Goal: Task Accomplishment & Management: Complete application form

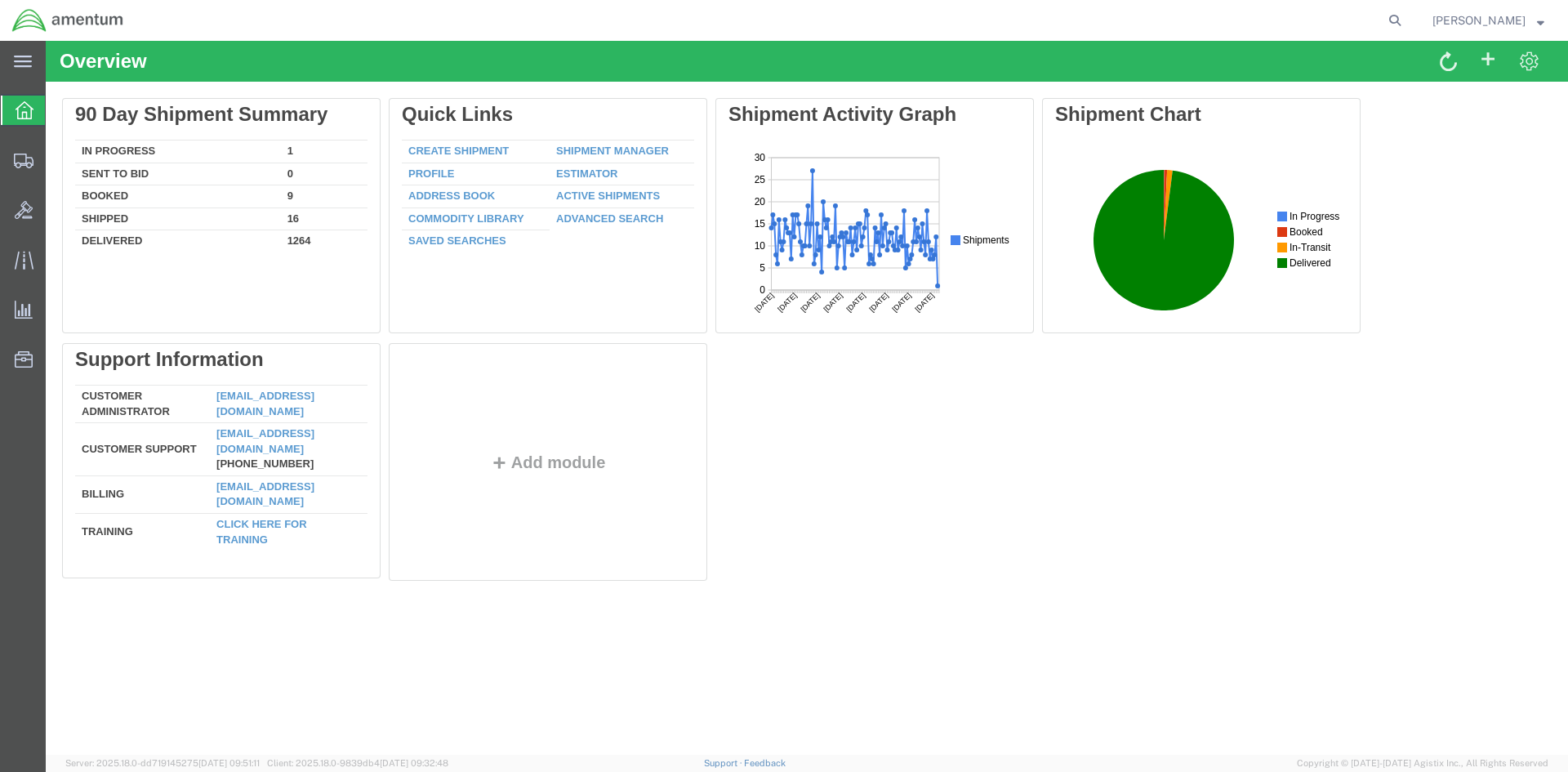
click at [1206, 15] on agx-global-search at bounding box center [1147, 20] width 523 height 41
click at [1407, 19] on icon at bounding box center [1394, 20] width 22 height 22
paste input "DCO-25255-168121"
type input "DCO-25255-168121"
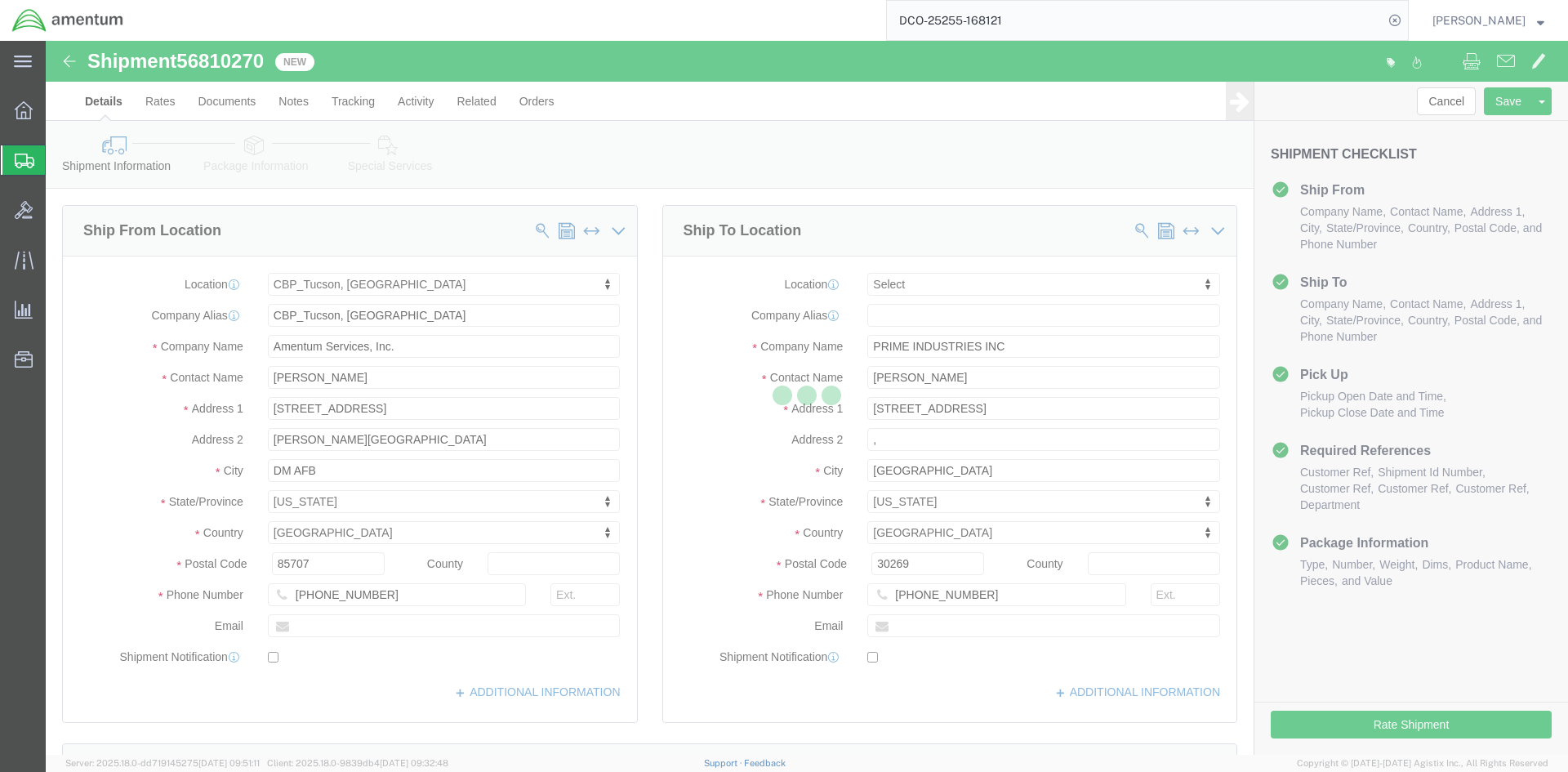
select select "49949"
select select
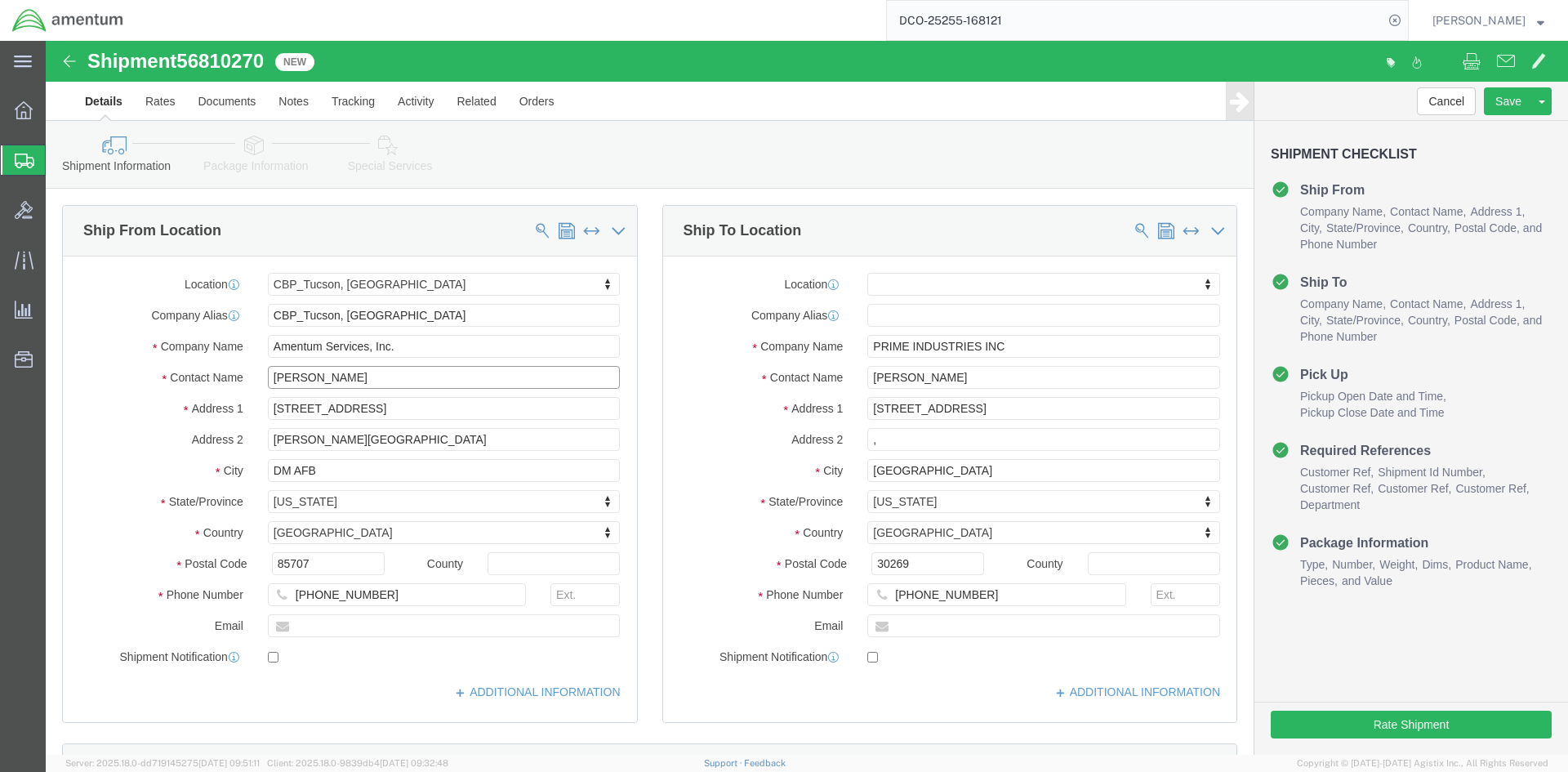
drag, startPoint x: 306, startPoint y: 337, endPoint x: 106, endPoint y: 305, distance: 202.5
click div "Location [GEOGRAPHIC_DATA], [GEOGRAPHIC_DATA] My Profile Location [PHONE_NUMBER…"
type input "[PERSON_NAME]"
drag, startPoint x: 249, startPoint y: 432, endPoint x: 268, endPoint y: 426, distance: 19.9
click input "DM AFB"
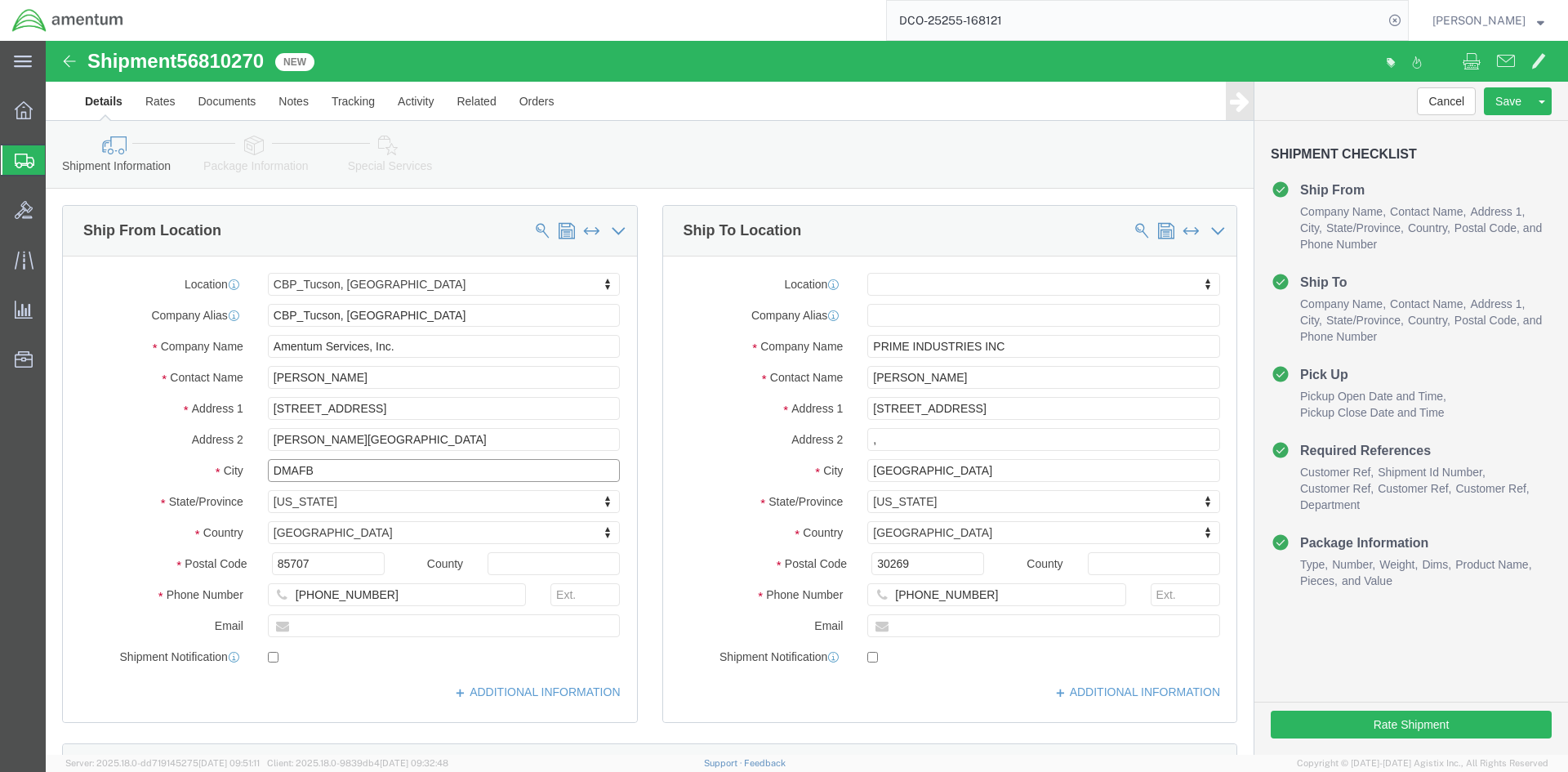
type input "DMAFB"
click input "[PHONE_NUMBER]"
type input "4"
type input "[PHONE_NUMBER]"
click input "text"
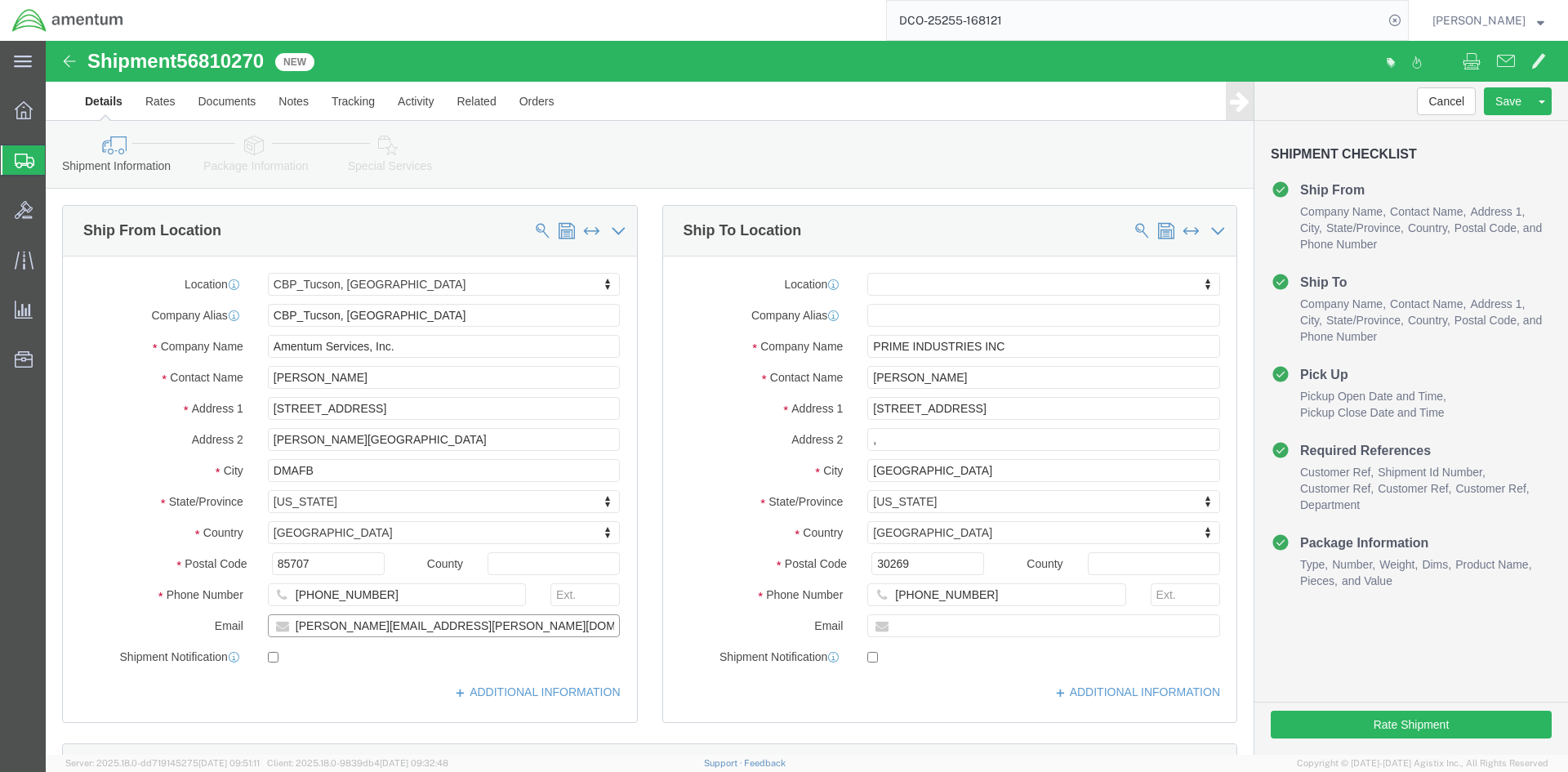
type input "[PERSON_NAME][EMAIL_ADDRESS][PERSON_NAME][DOMAIN_NAME]"
click input "checkbox"
checkbox input "true"
click input "text"
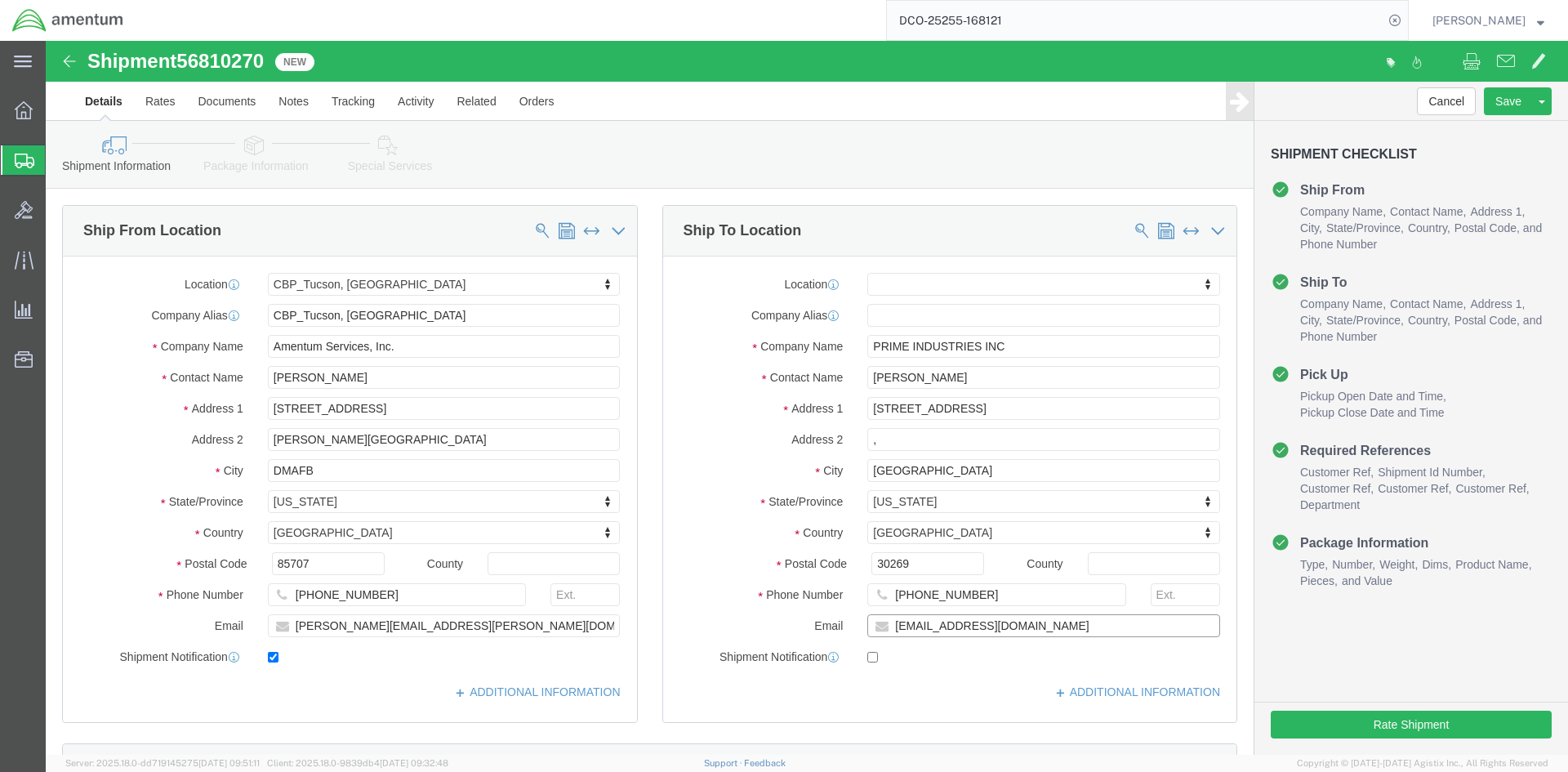
type input "[EMAIL_ADDRESS][DOMAIN_NAME]"
click input "checkbox"
checkbox input "true"
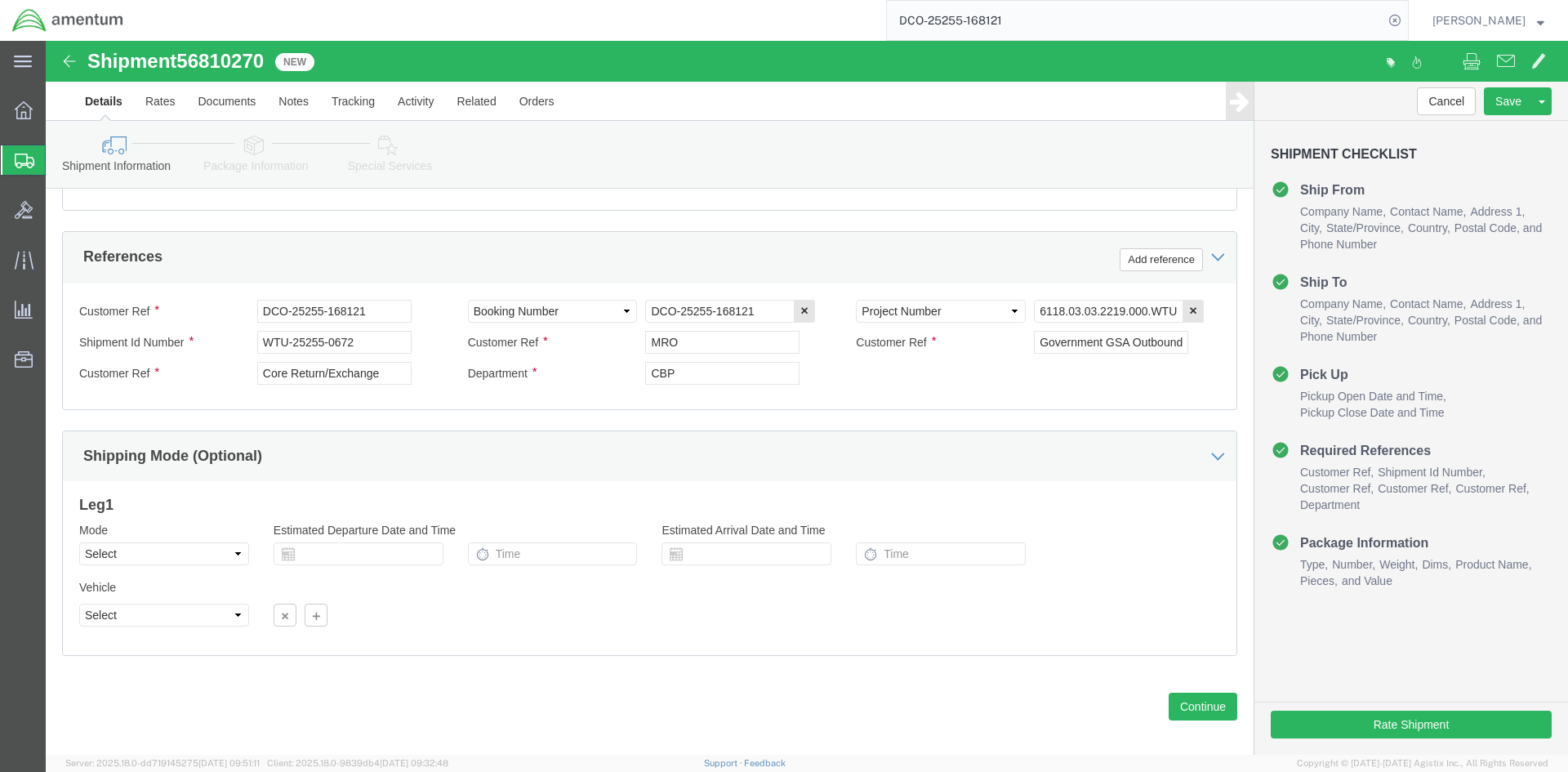
scroll to position [751, 0]
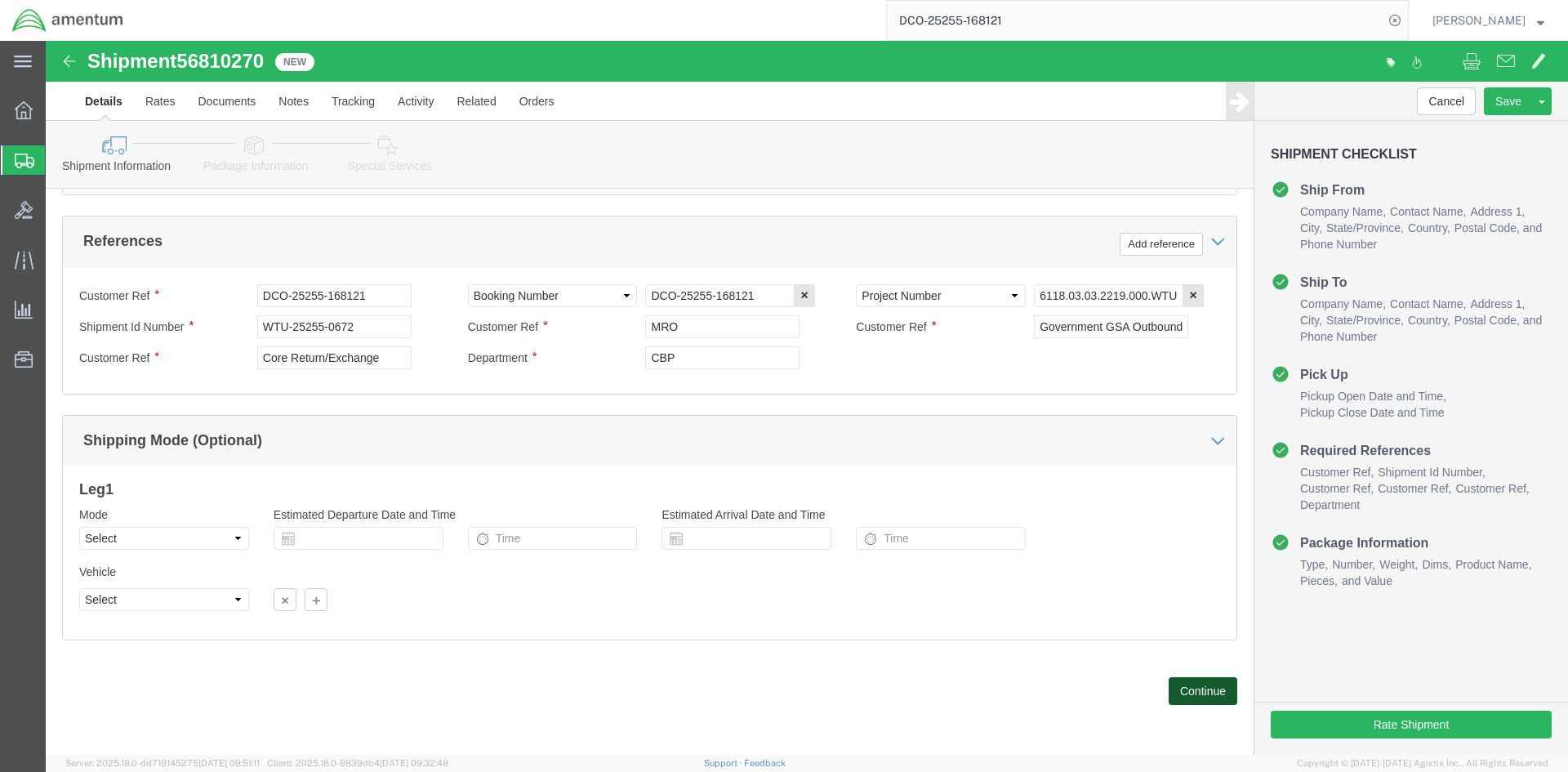
click button "Continue"
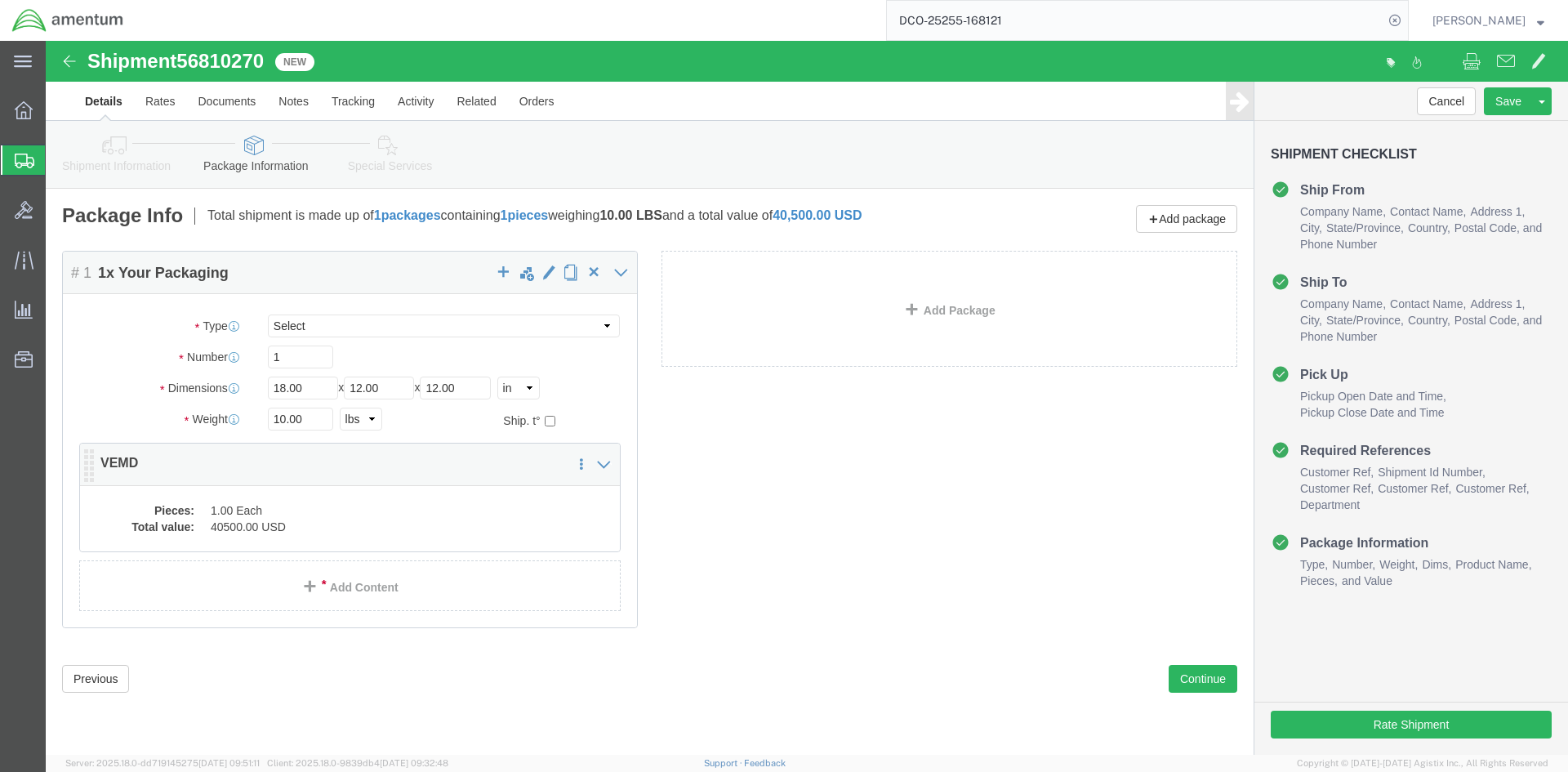
click dd "1.00 Each"
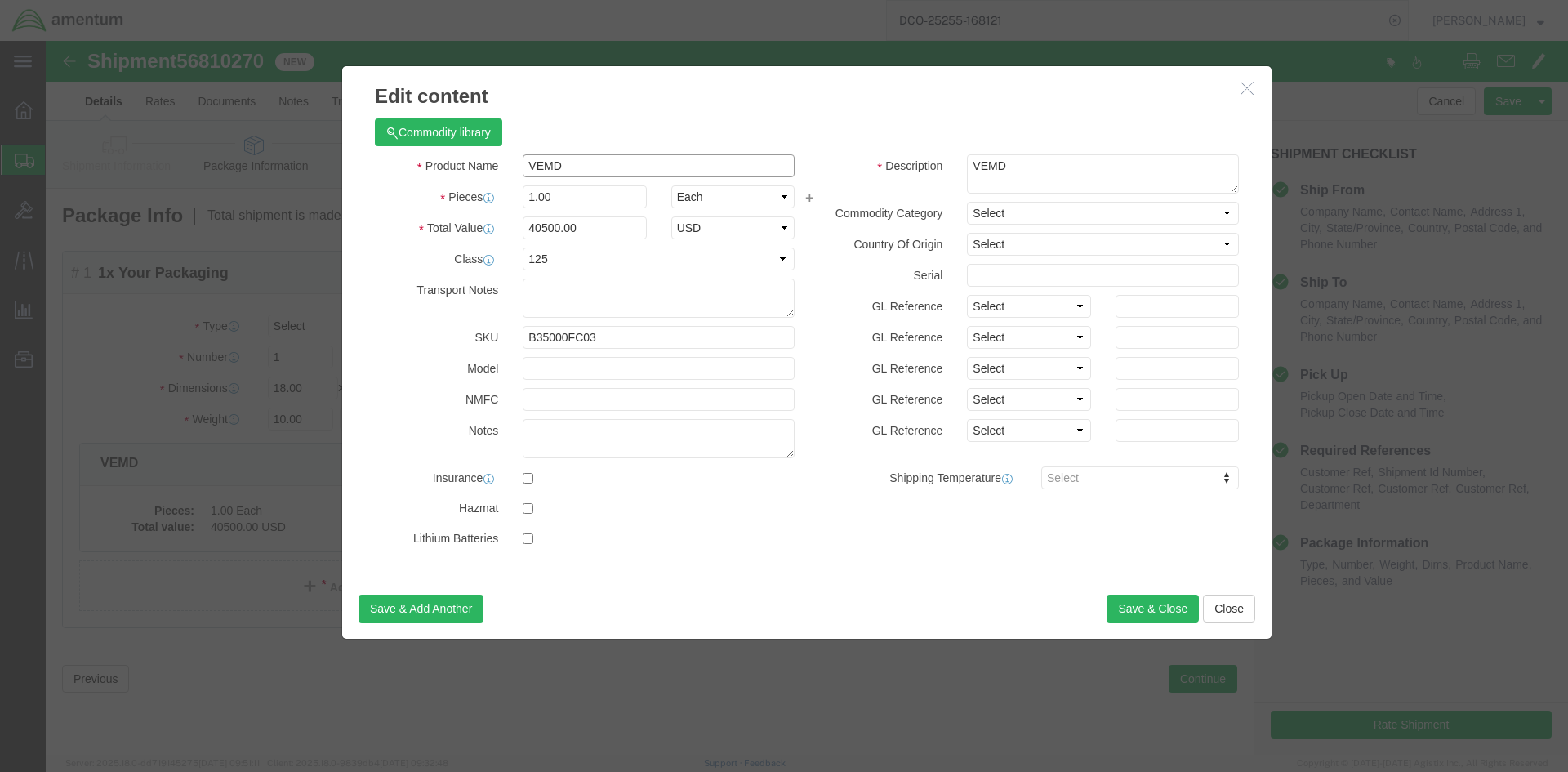
click input "VEMD"
drag, startPoint x: 629, startPoint y: 123, endPoint x: 517, endPoint y: 123, distance: 112.0
click input "VEMD core return sn 14471"
click input "VEMDCORE RETURN PN B35000FC03 SN 14471"
type input "VEMD CORE RETURN PN B35000FC03 SN 14471"
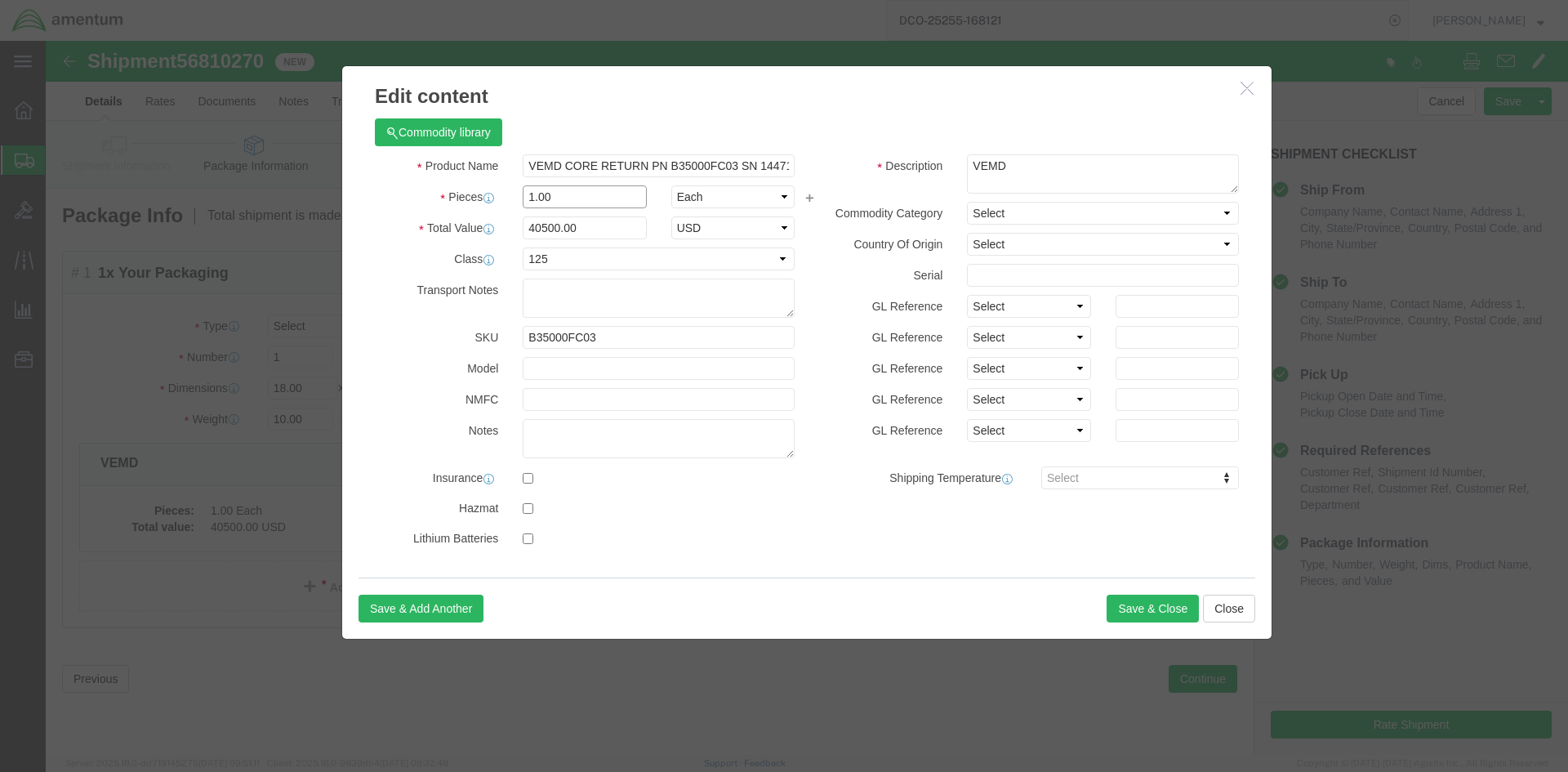
click input "1.00"
drag, startPoint x: 483, startPoint y: 125, endPoint x: 769, endPoint y: 129, distance: 286.0
click div "Product Name VEMD CORE RETURN PN B35000FC03 SN 14471 Pieces 1.00 Select Bag Bar…"
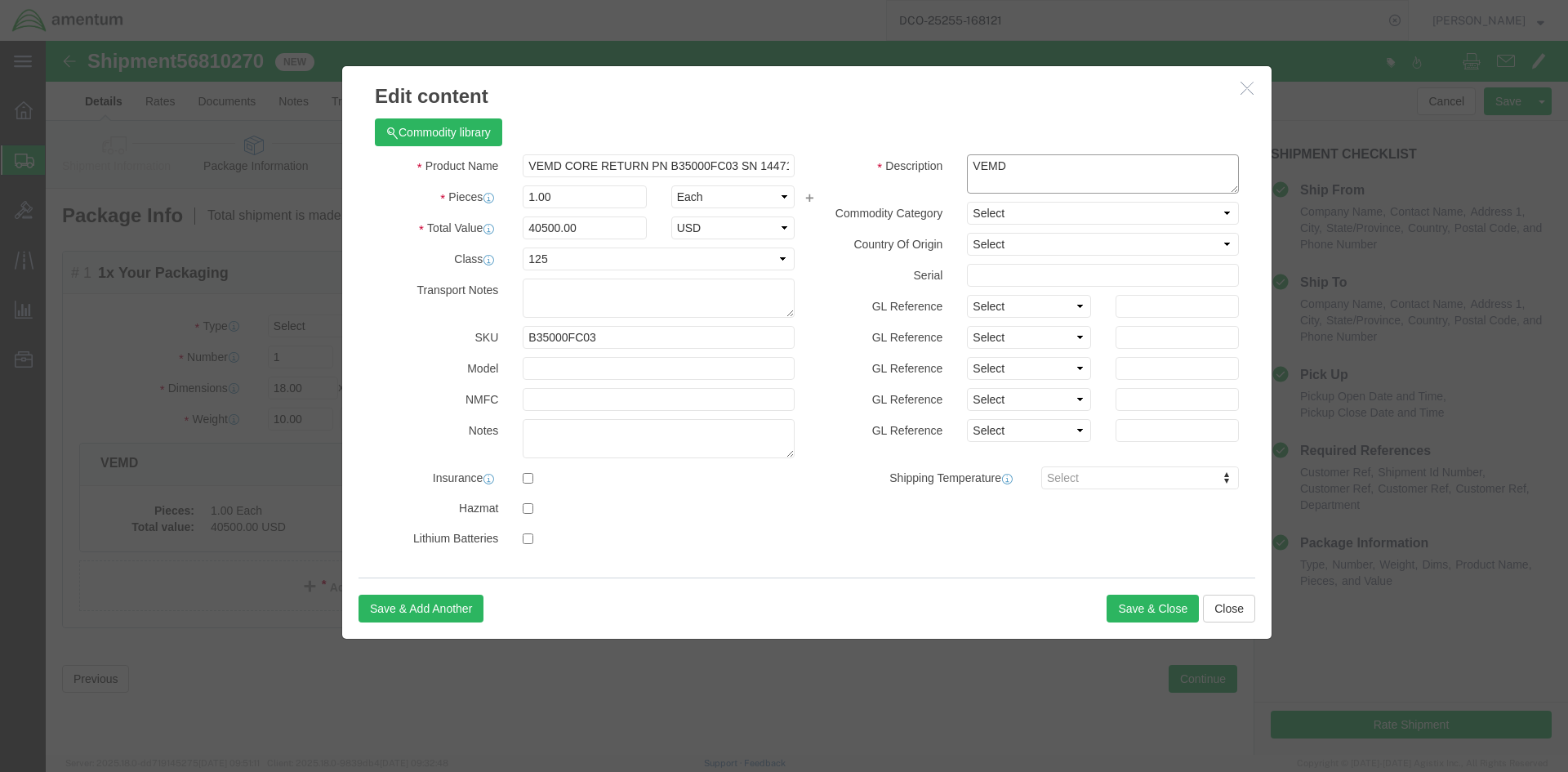
click textarea "VEMD"
type textarea "V"
paste textarea "VEMD CORE RETURN PN B35000FC03 SN 14471"
type textarea "VEMD CORE RETURN PN B35000FC03 SN 14471"
click textarea
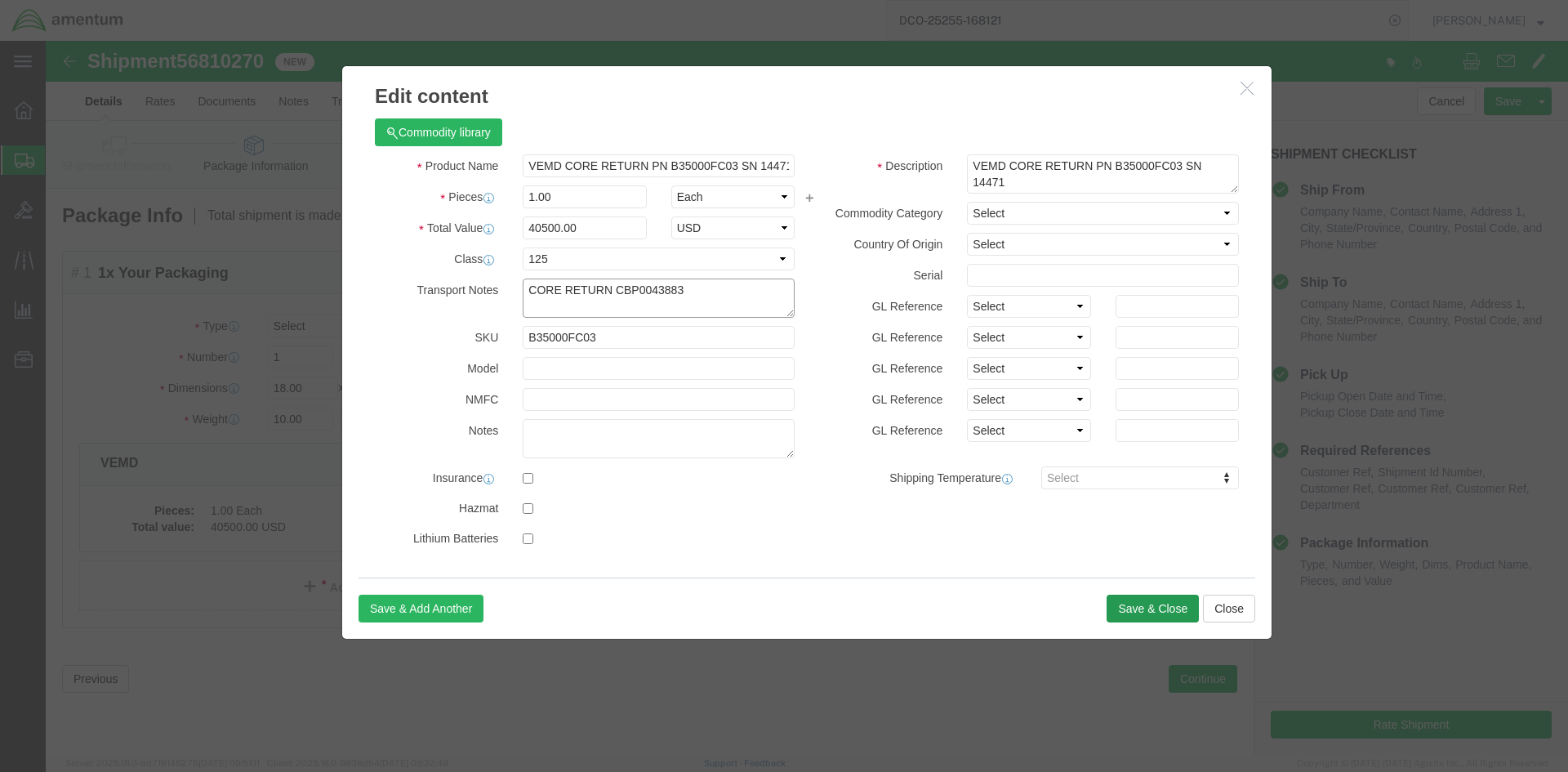
type textarea "CORE RETURN CBP0043883"
click button "Save & Close"
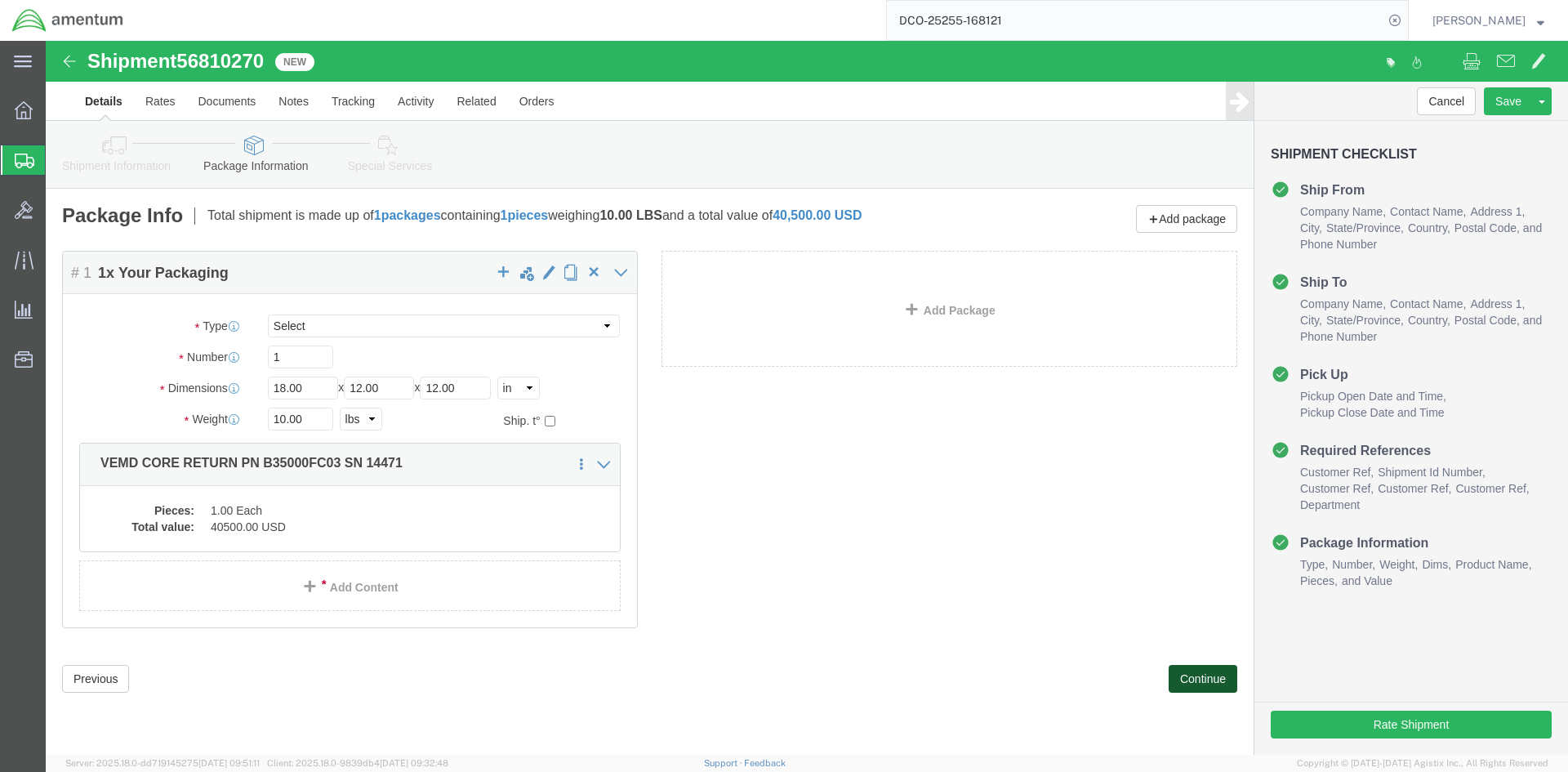
click button "Continue"
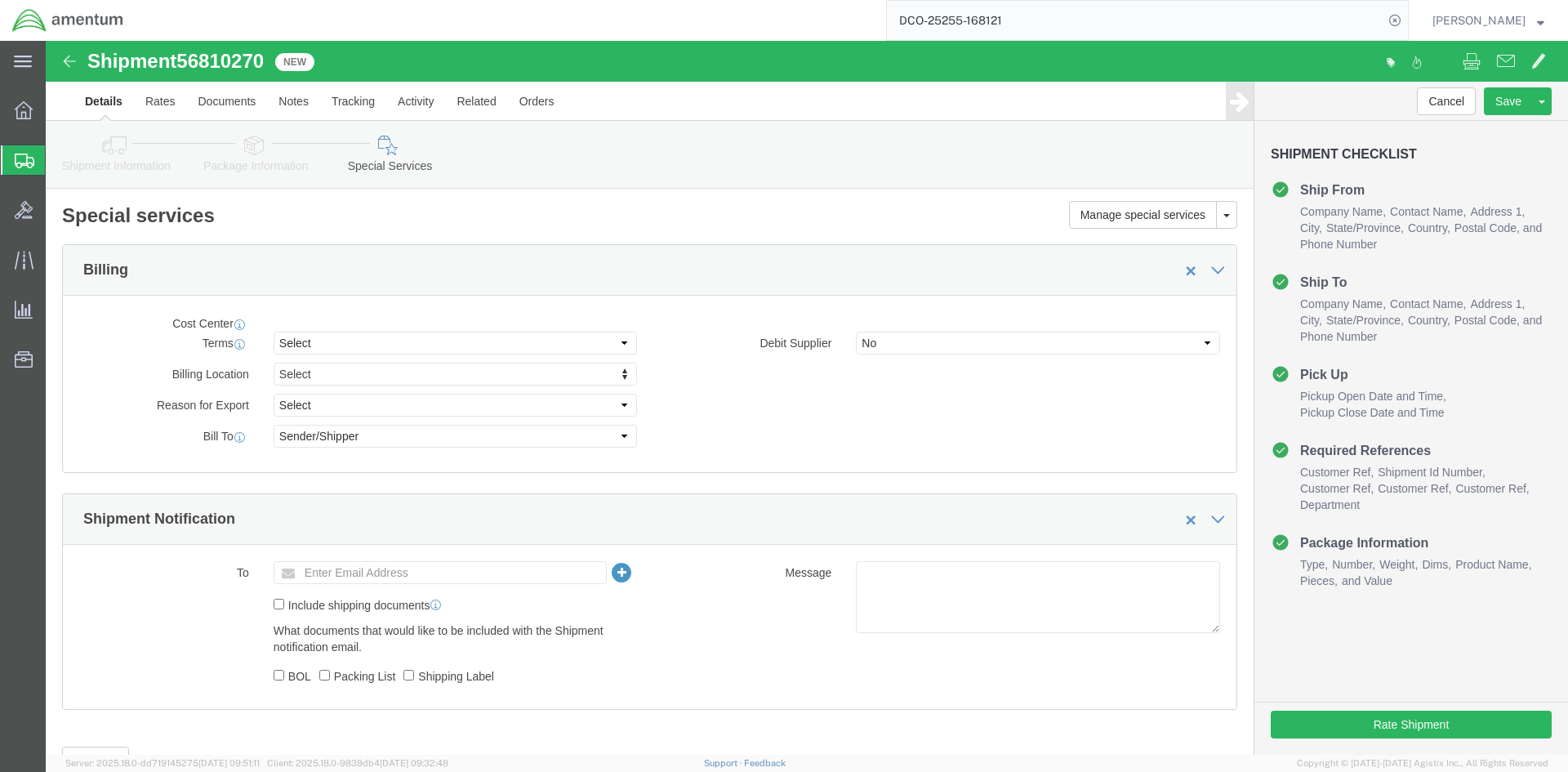
select select "DEPARTMENT"
select select "50311_96750"
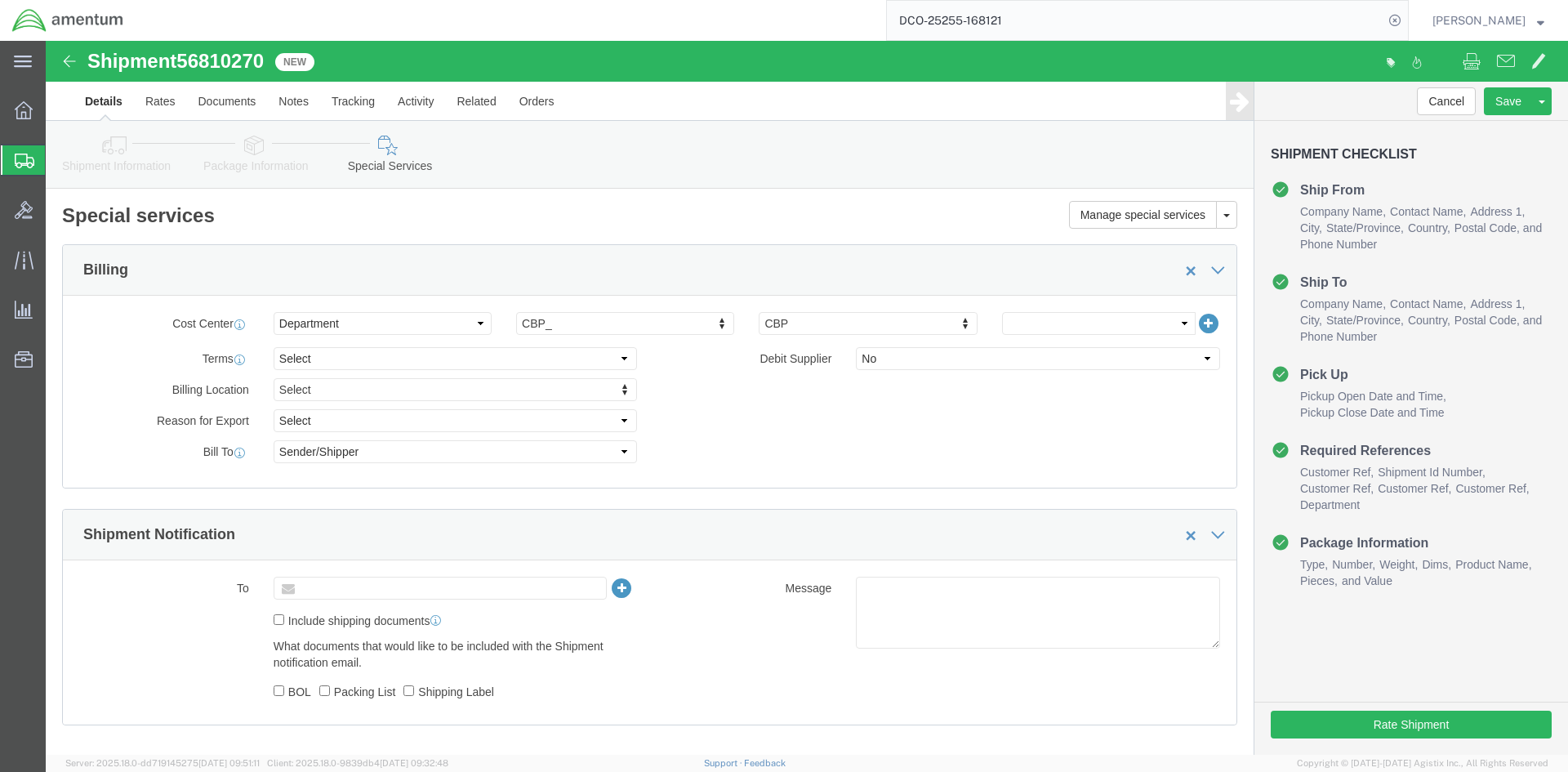
click input "text"
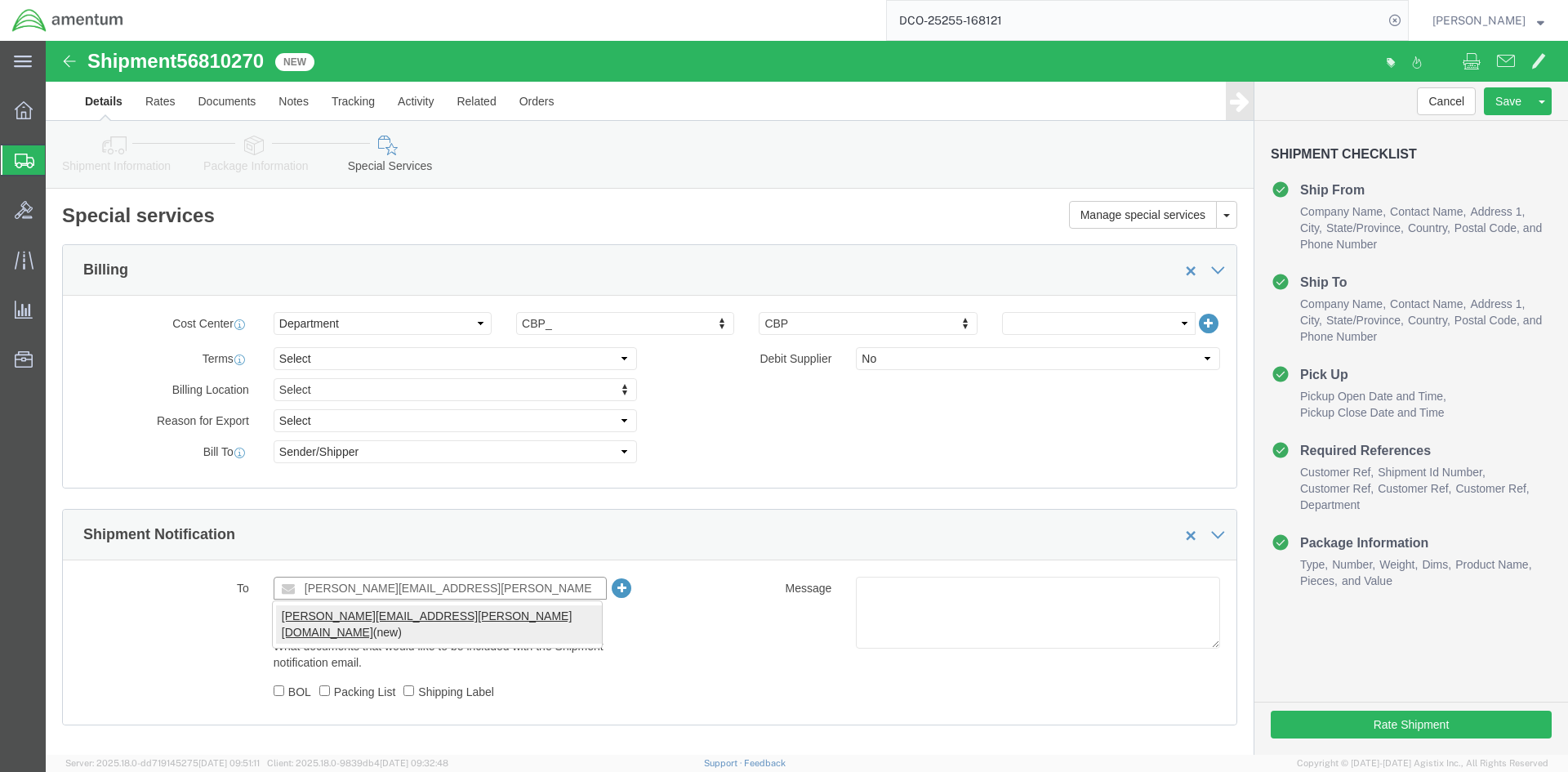
type input "[PERSON_NAME][EMAIL_ADDRESS][PERSON_NAME][DOMAIN_NAME]"
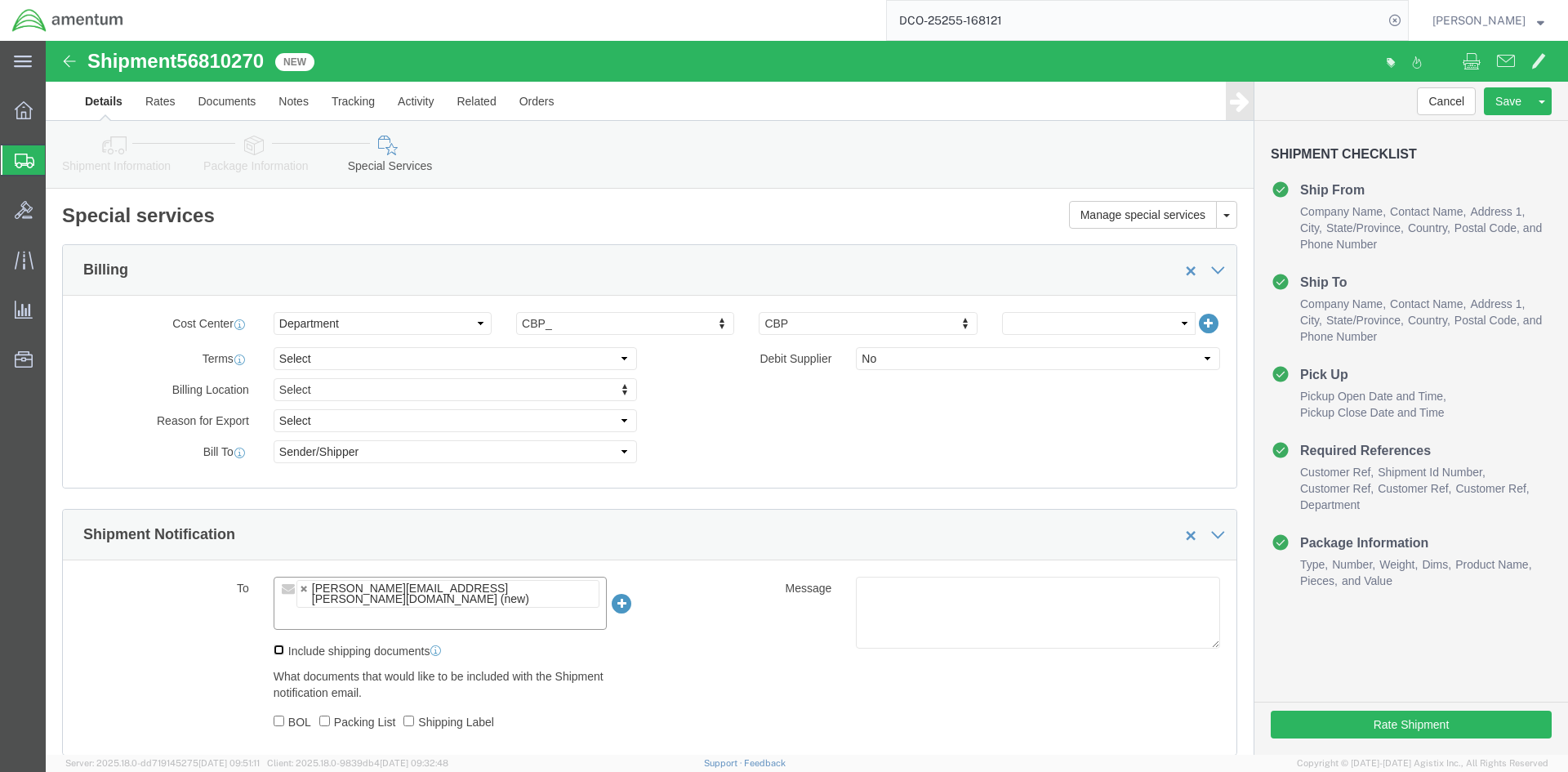
click input "Include shipping documents"
checkbox input "true"
click input "BOL"
checkbox input "true"
click input "Packing List"
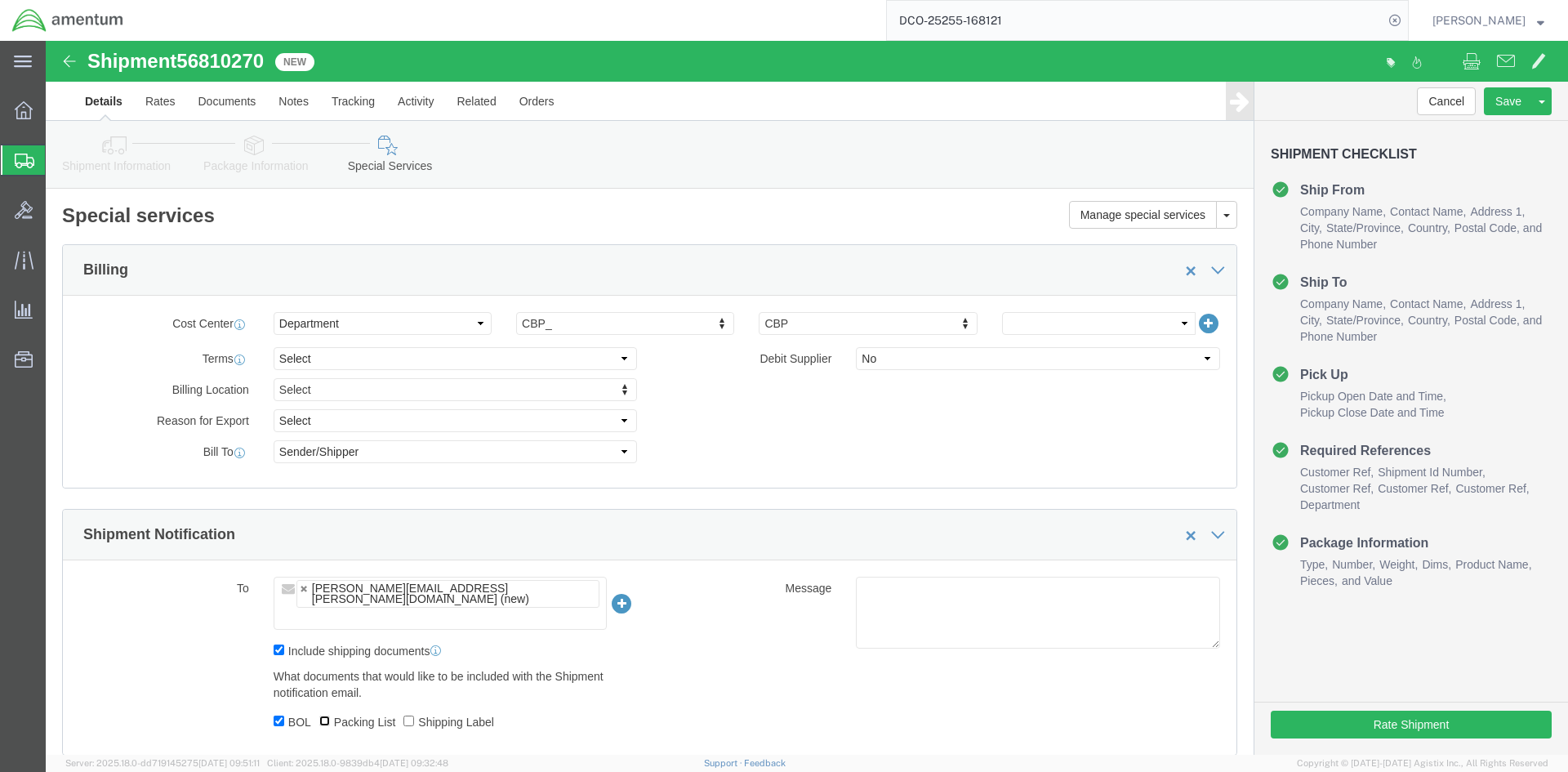
checkbox input "true"
click input "Shipping Label"
checkbox input "true"
click button "Rate Shipment"
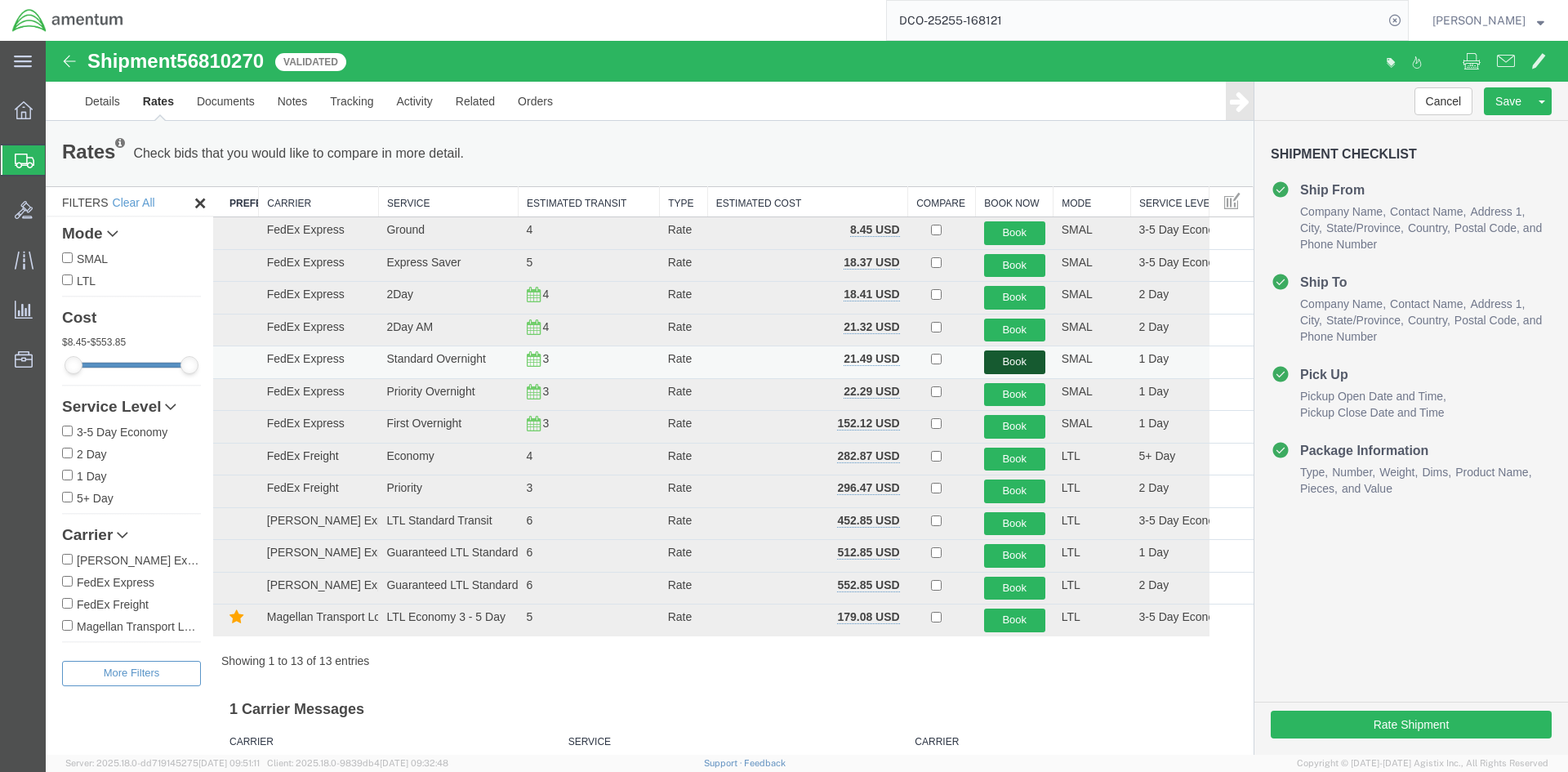
click at [1002, 359] on button "Book" at bounding box center [1015, 362] width 61 height 23
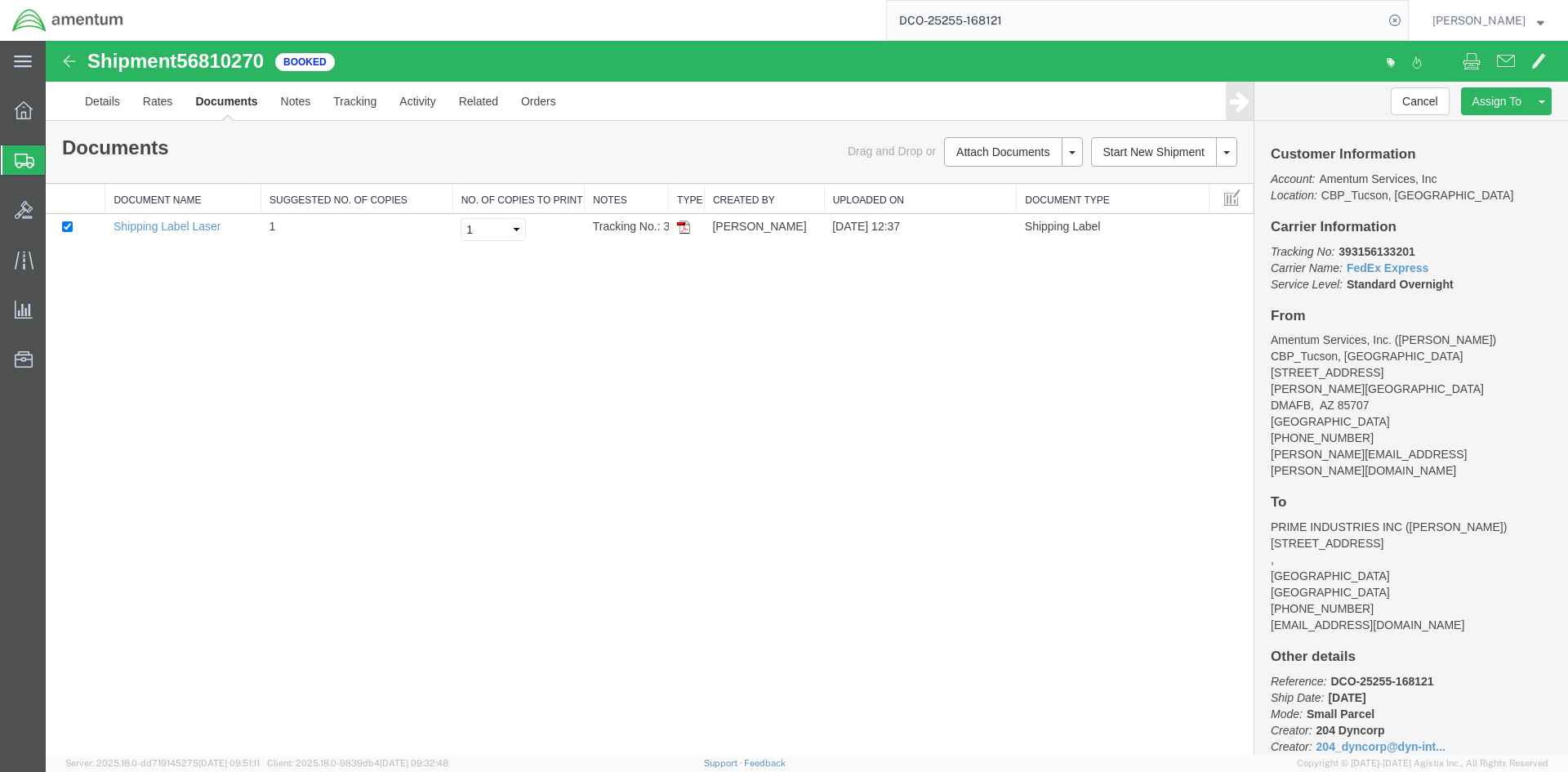
click at [46, 41] on link "Regenerate Documents" at bounding box center [46, 41] width 0 height 0
click at [1227, 202] on span at bounding box center [1232, 197] width 17 height 18
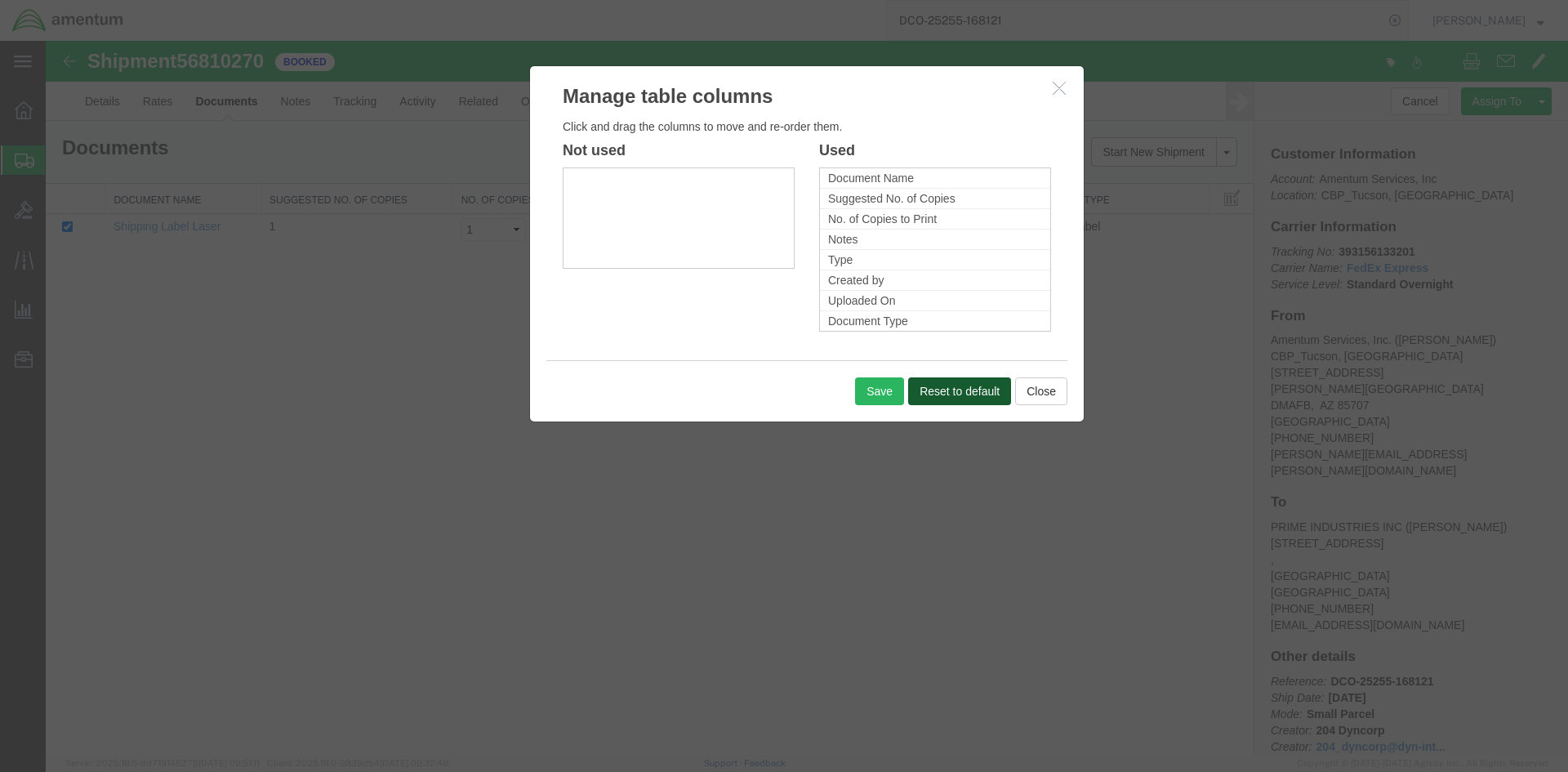
click at [951, 393] on button "Reset to default" at bounding box center [959, 391] width 102 height 27
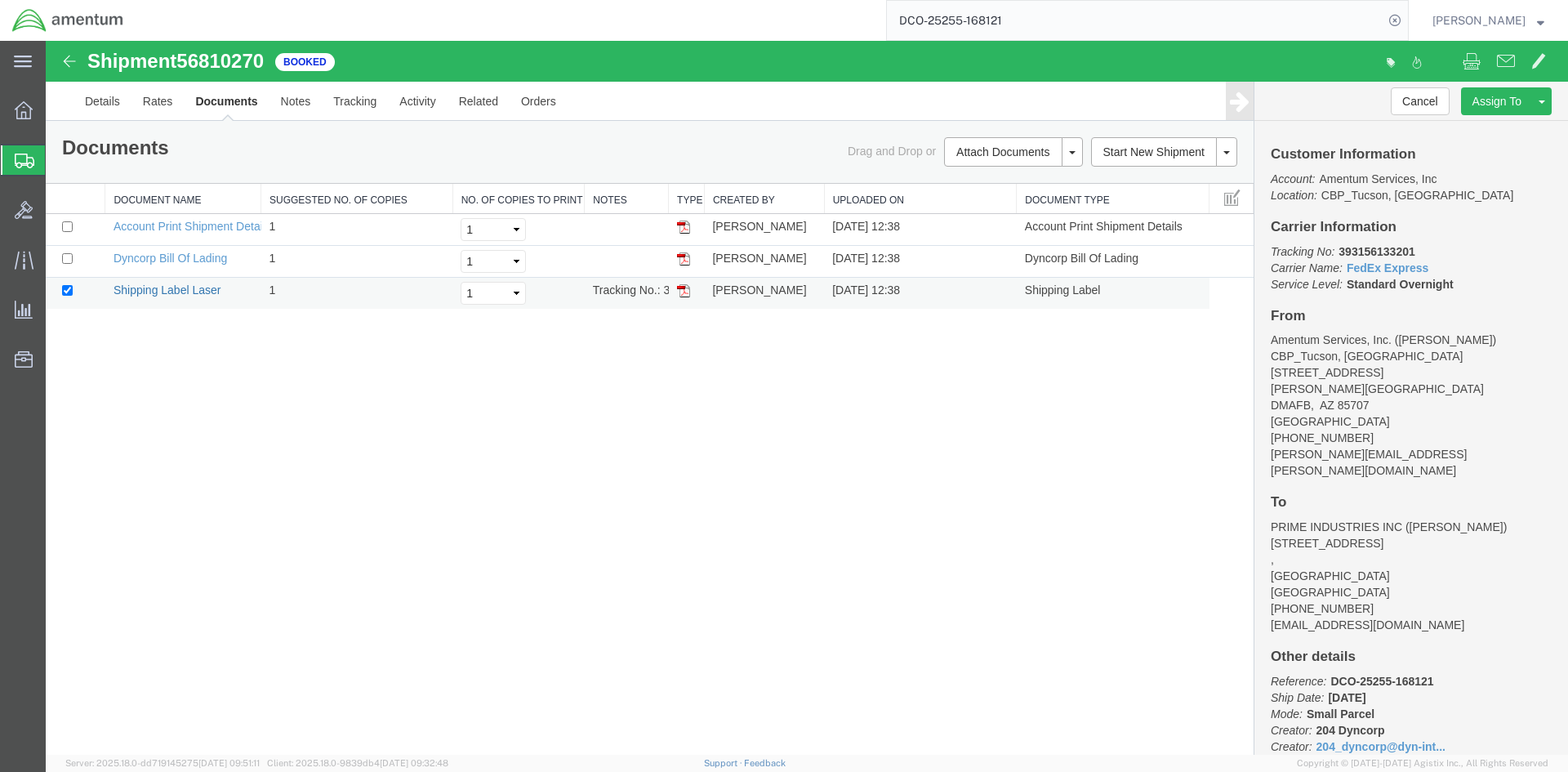
click at [169, 291] on link "Shipping Label Laser" at bounding box center [167, 290] width 108 height 13
click at [193, 258] on link "Dyncorp Bill Of Lading" at bounding box center [170, 258] width 113 height 13
